Goal: Find specific page/section: Find specific page/section

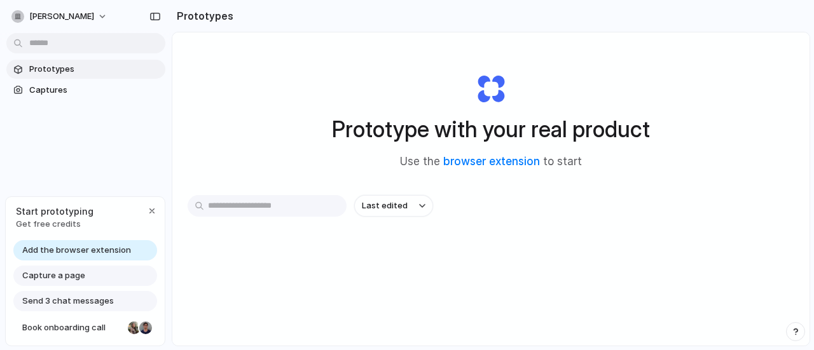
click at [361, 249] on div "Last edited" at bounding box center [491, 251] width 607 height 112
click at [60, 73] on span "Prototypes" at bounding box center [94, 69] width 131 height 13
click at [59, 95] on span "Captures" at bounding box center [94, 90] width 131 height 13
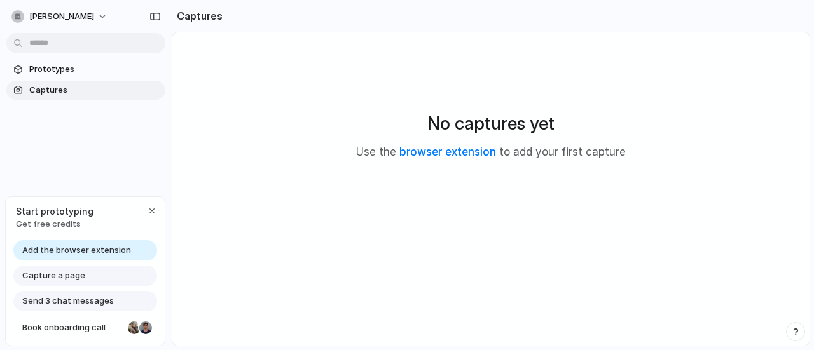
click at [105, 245] on span "Add the browser extension" at bounding box center [76, 250] width 109 height 13
click at [155, 209] on div "button" at bounding box center [152, 211] width 10 height 10
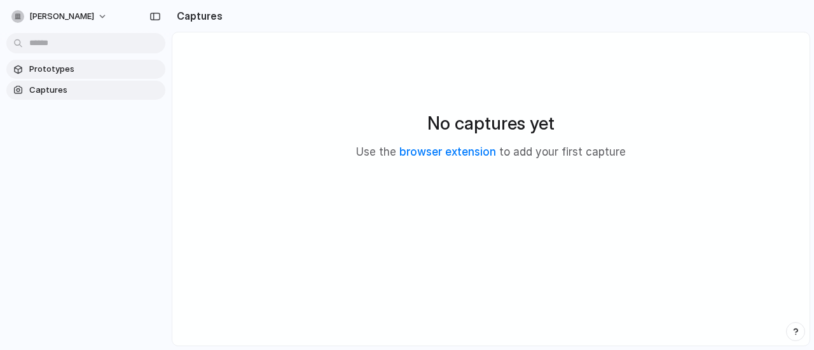
click at [22, 66] on div at bounding box center [17, 69] width 13 height 13
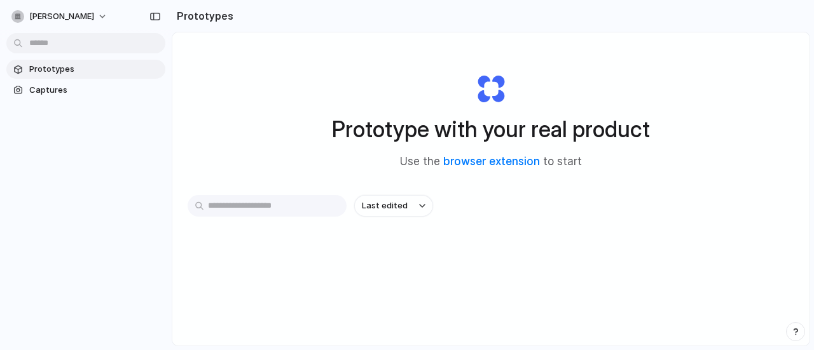
click at [307, 208] on input "text" at bounding box center [267, 206] width 159 height 22
